Goal: Information Seeking & Learning: Find specific fact

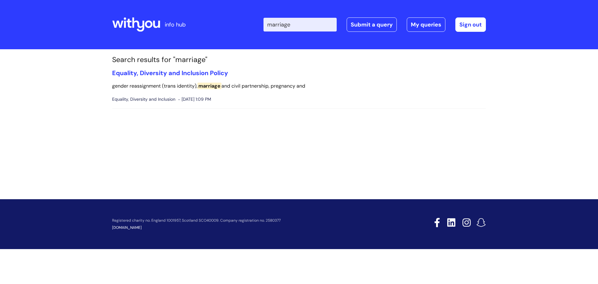
drag, startPoint x: 310, startPoint y: 24, endPoint x: 137, endPoint y: 24, distance: 172.5
click at [147, 24] on div "info hub Enter your search term here... marriage Search Submit a query My queri…" at bounding box center [299, 24] width 374 height 37
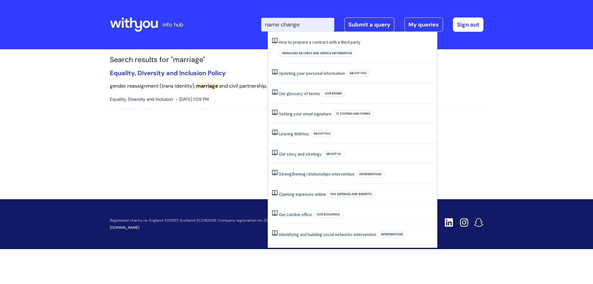
type input "name change"
click button "Search" at bounding box center [0, 0] width 0 height 0
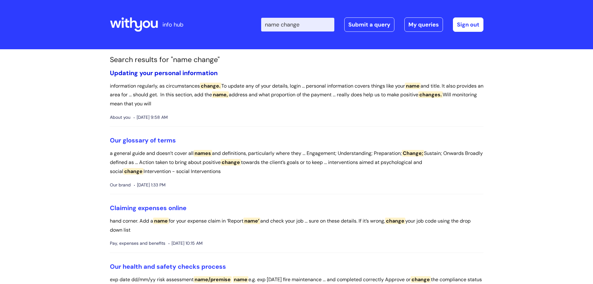
click at [187, 76] on link "Updating your personal information" at bounding box center [164, 73] width 108 height 8
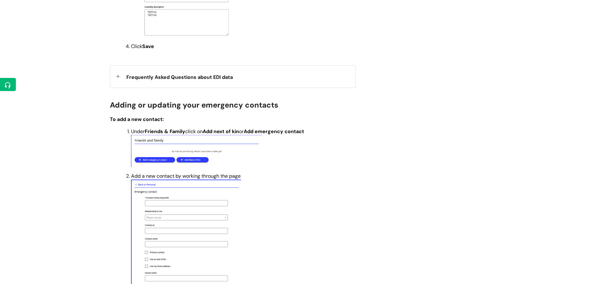
scroll to position [1090, 0]
